Goal: Task Accomplishment & Management: Complete application form

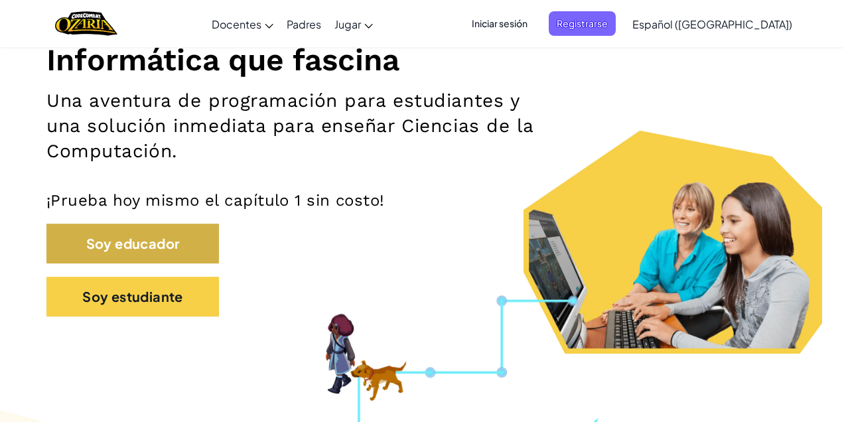
scroll to position [175, 0]
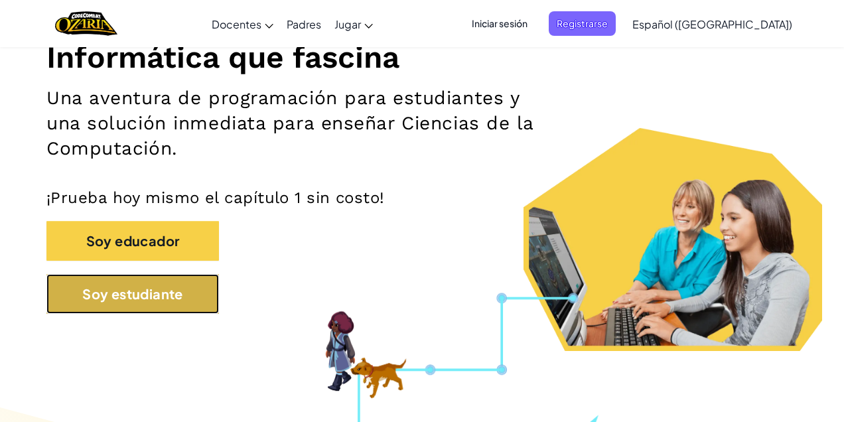
click at [155, 285] on button "Soy estudiante" at bounding box center [132, 294] width 173 height 40
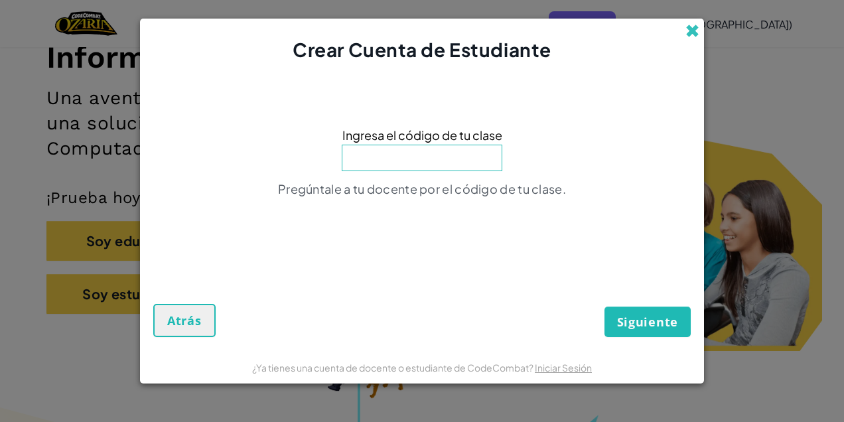
click at [693, 29] on span at bounding box center [693, 31] width 14 height 14
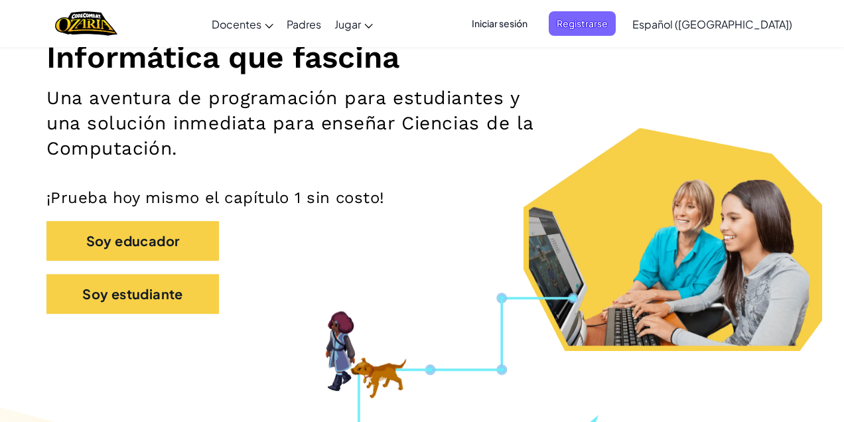
click at [530, 19] on span "Iniciar sesión" at bounding box center [500, 23] width 72 height 25
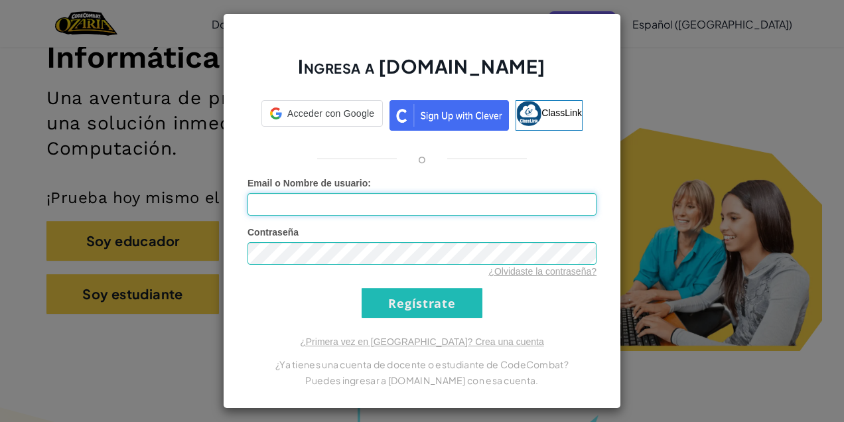
type input "[EMAIL_ADDRESS][DOMAIN_NAME]"
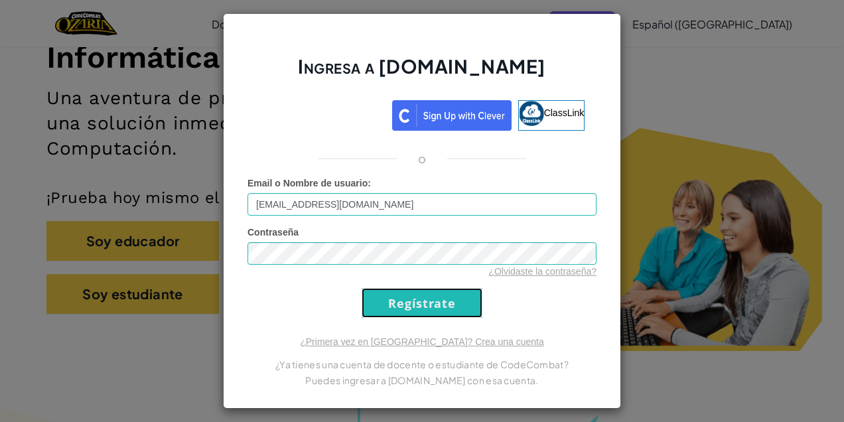
click at [418, 311] on input "Regístrate" at bounding box center [422, 303] width 121 height 30
